Goal: Task Accomplishment & Management: Manage account settings

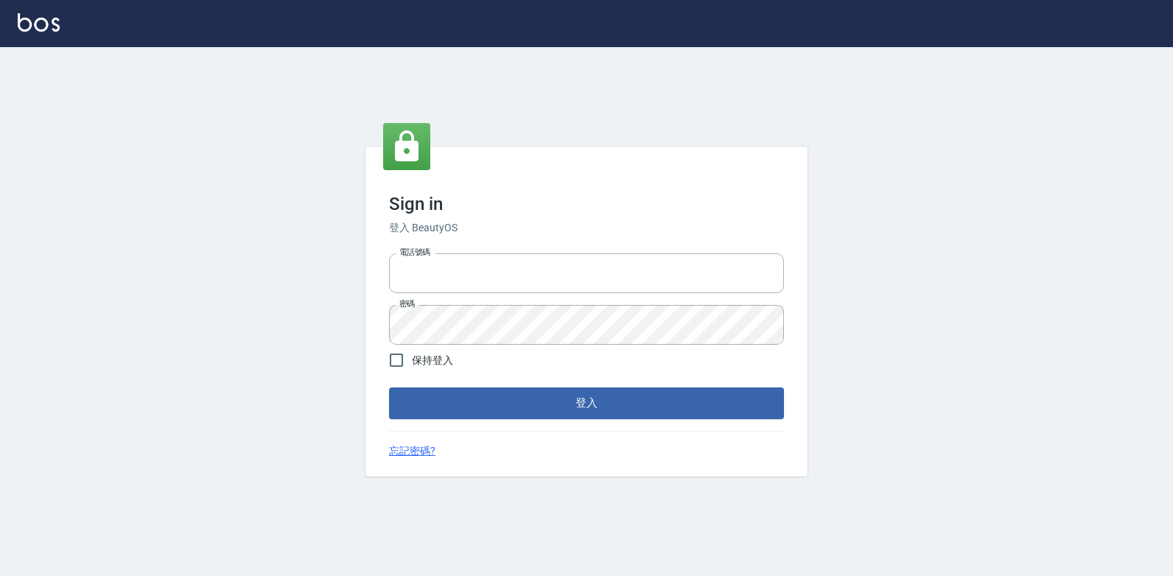
type input "047265856"
click at [813, 492] on div "Sign in 登入 BeautyOS 電話號碼 [PHONE_NUMBER] 電話號碼 密碼 密碼 保持登入 登入 忘記密碼?" at bounding box center [586, 311] width 1173 height 529
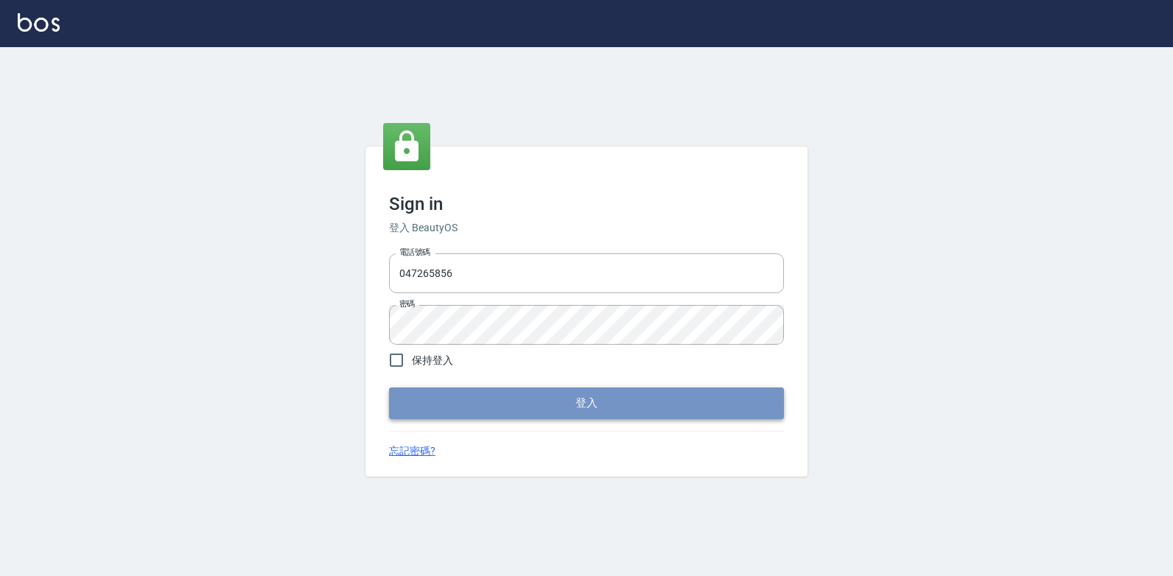
click at [679, 390] on button "登入" at bounding box center [586, 403] width 395 height 31
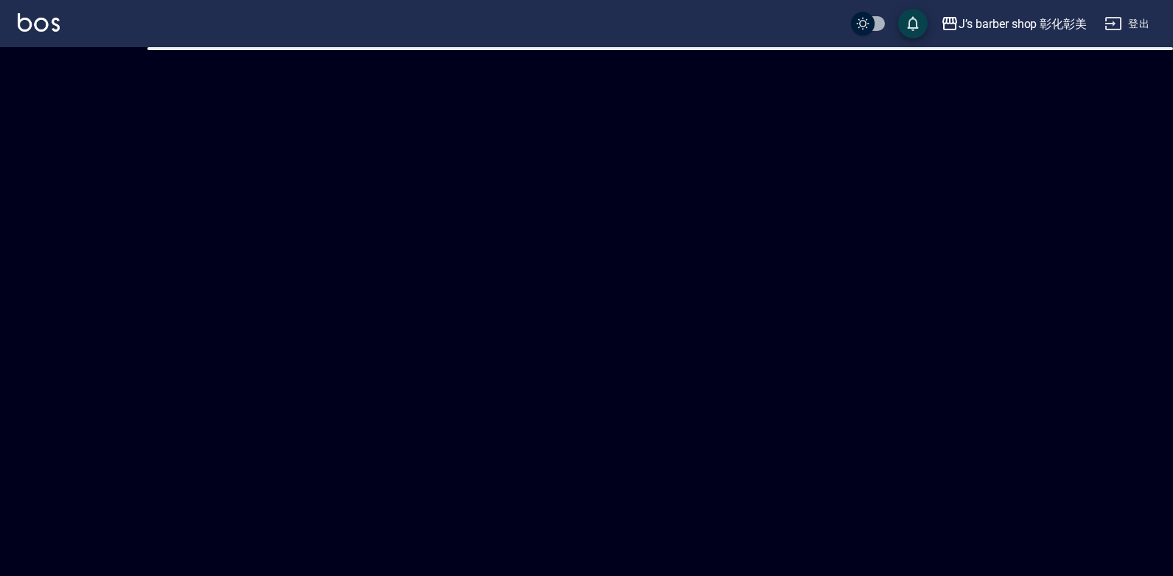
checkbox input "true"
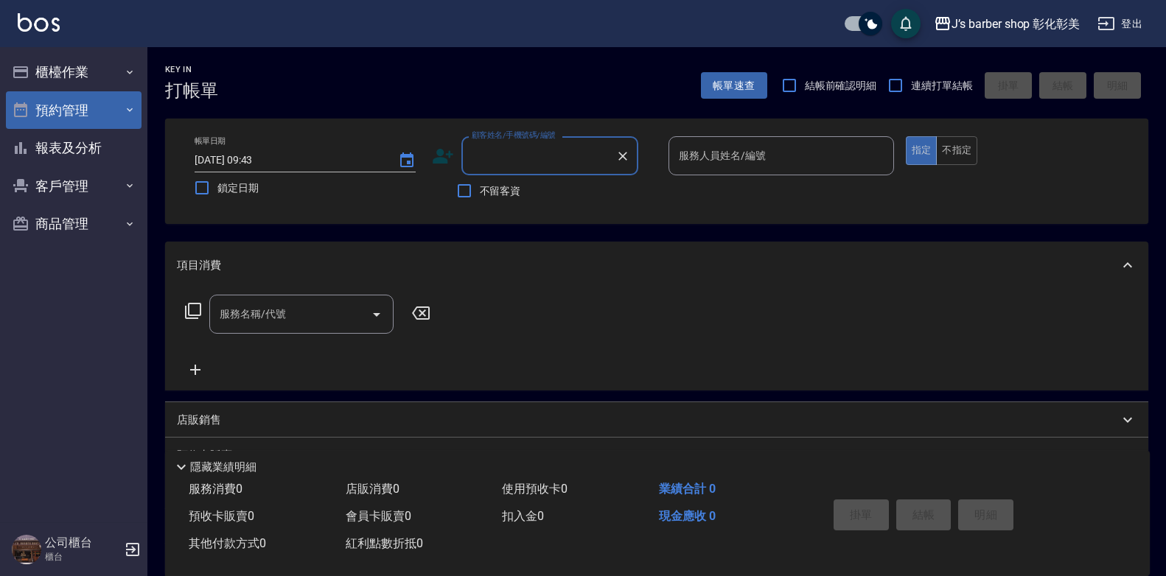
click at [67, 118] on button "預約管理" at bounding box center [74, 110] width 136 height 38
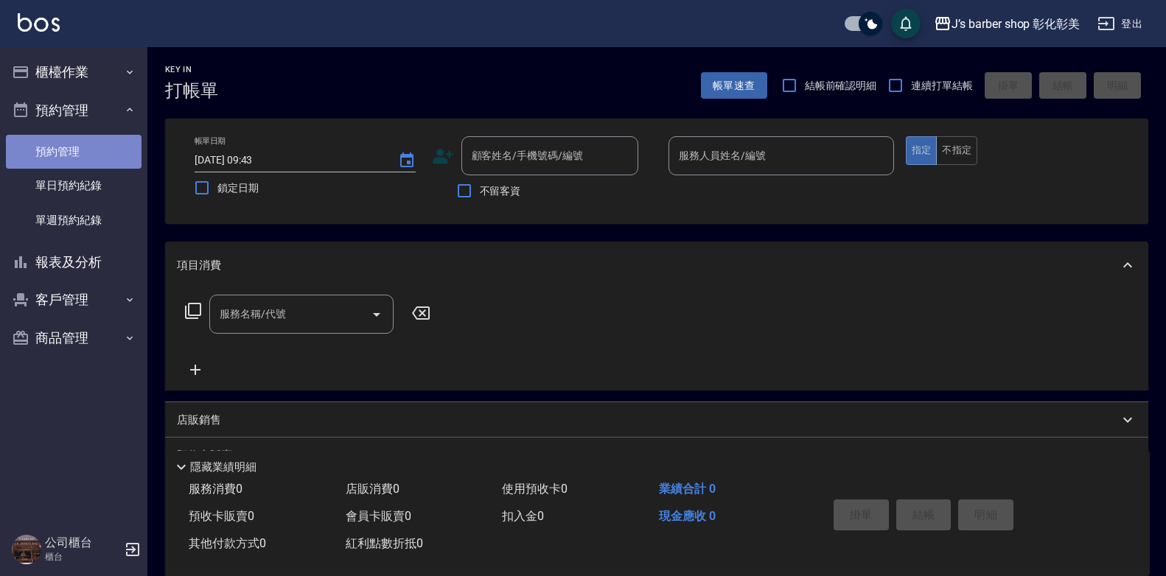
click at [68, 149] on link "預約管理" at bounding box center [74, 152] width 136 height 34
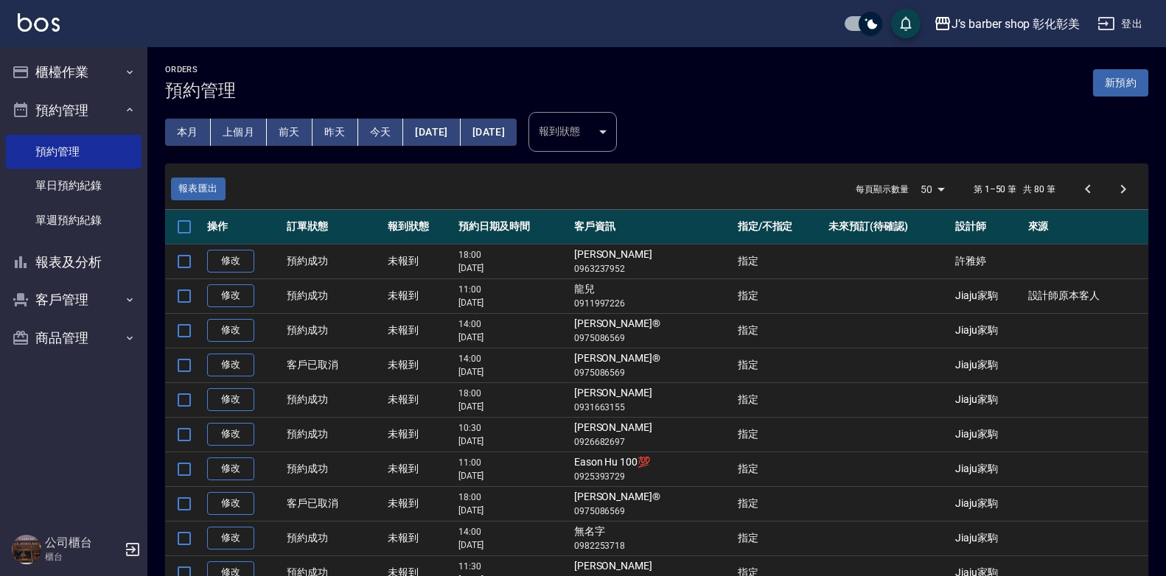
click at [383, 128] on button "今天" at bounding box center [381, 132] width 46 height 27
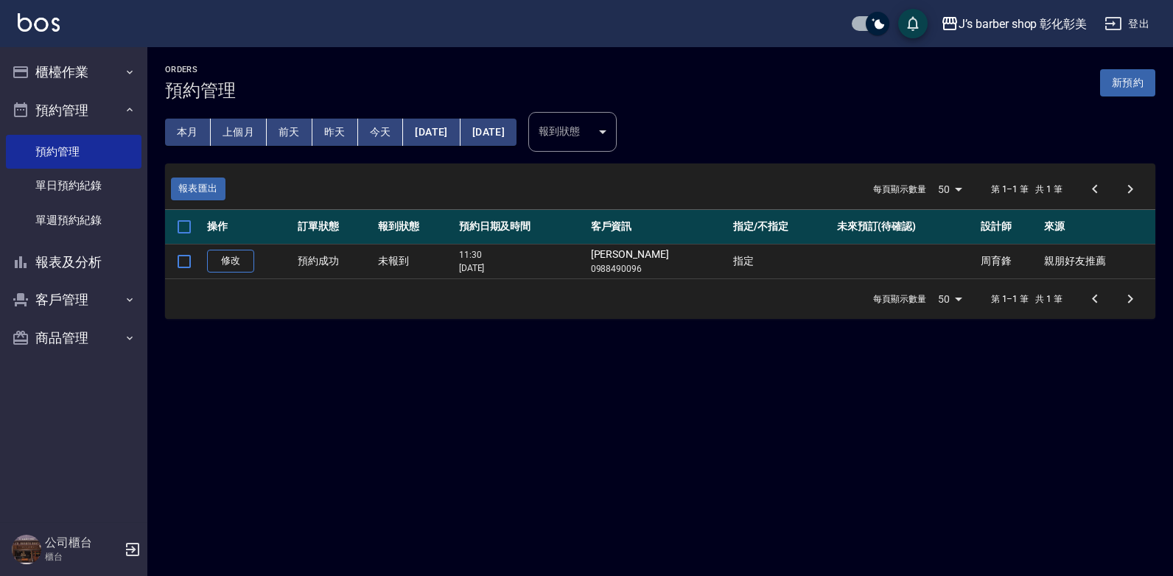
click at [460, 127] on button "[DATE]" at bounding box center [431, 132] width 57 height 27
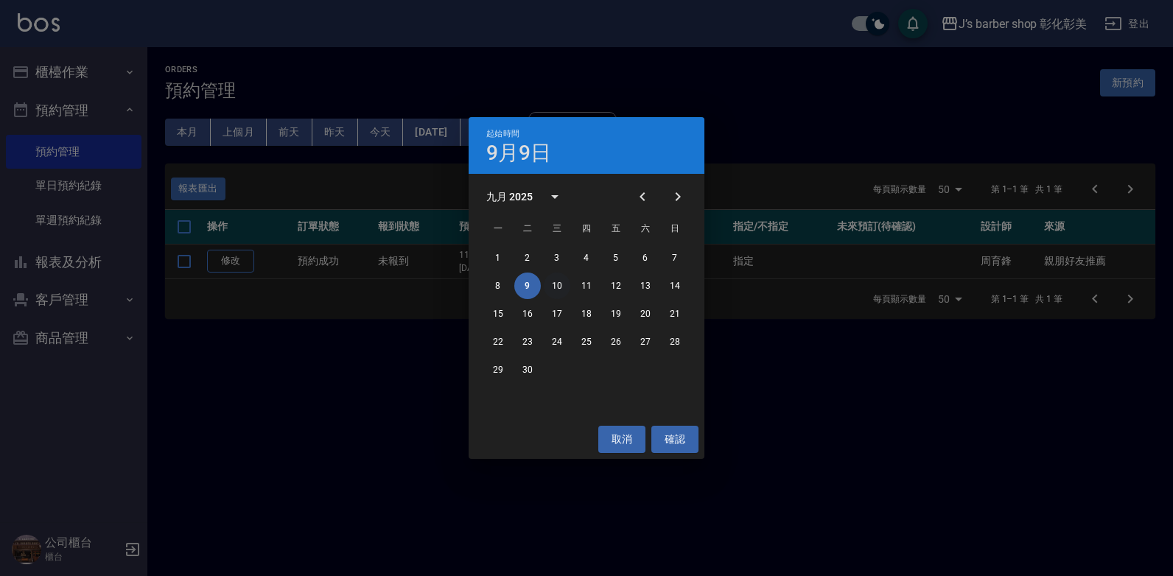
click at [553, 286] on button "10" at bounding box center [557, 286] width 27 height 27
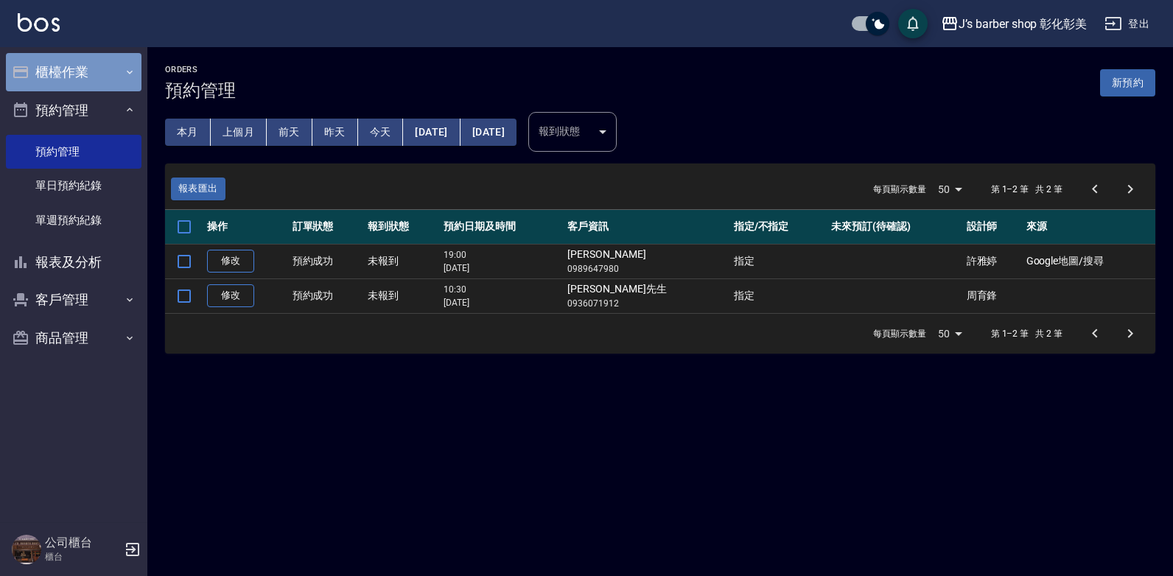
click at [79, 63] on button "櫃檯作業" at bounding box center [74, 72] width 136 height 38
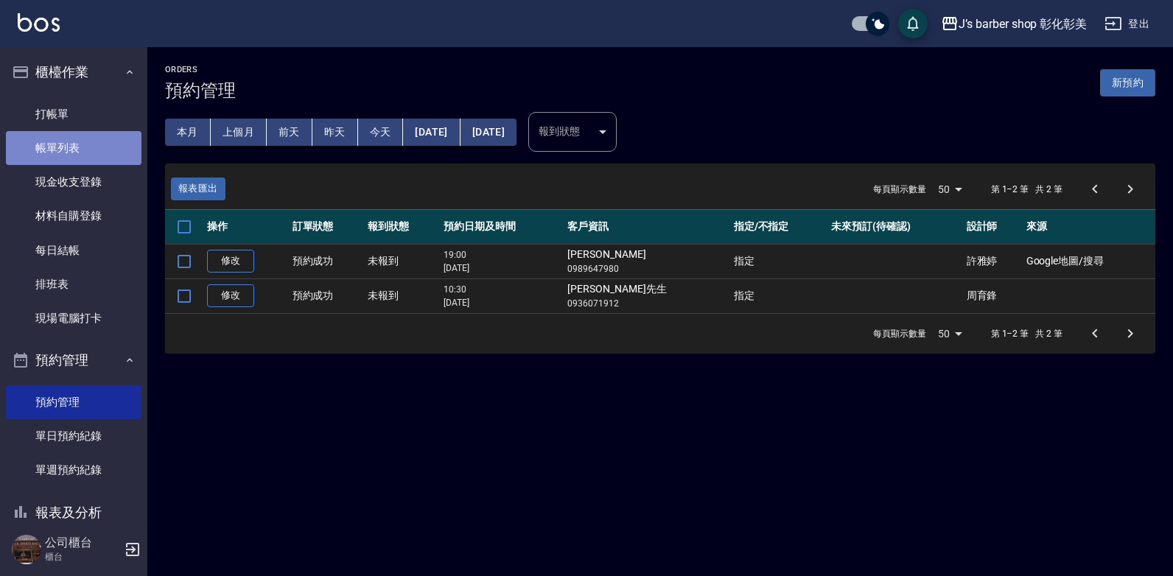
click at [83, 144] on link "帳單列表" at bounding box center [74, 148] width 136 height 34
